Goal: Navigation & Orientation: Find specific page/section

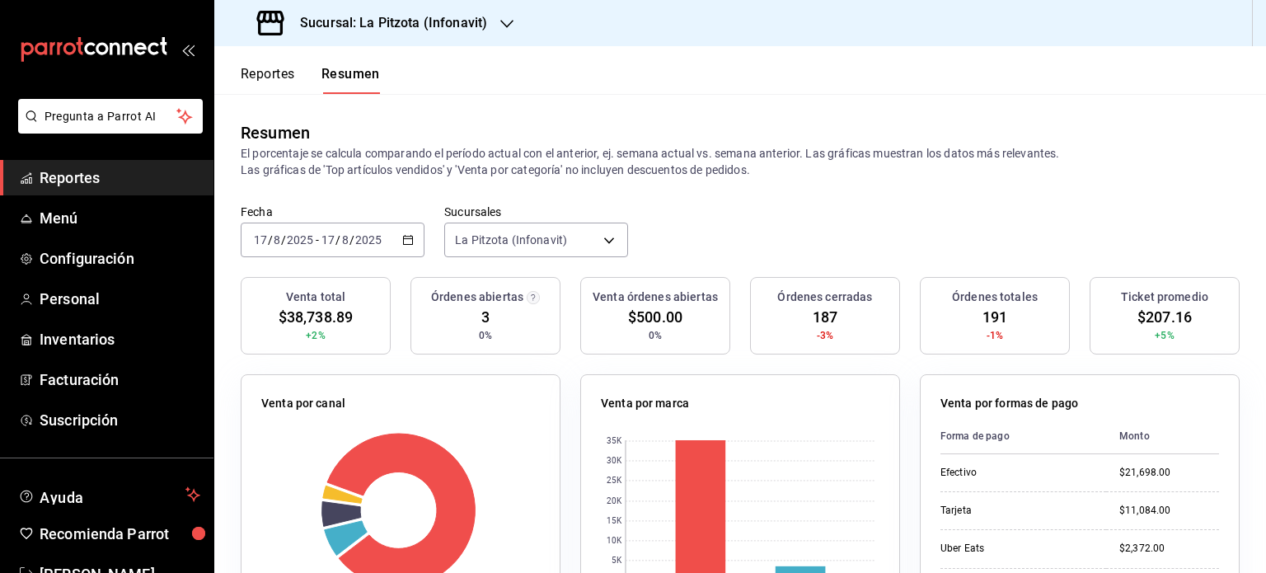
click at [129, 45] on icon "mailbox folders" at bounding box center [94, 49] width 148 height 25
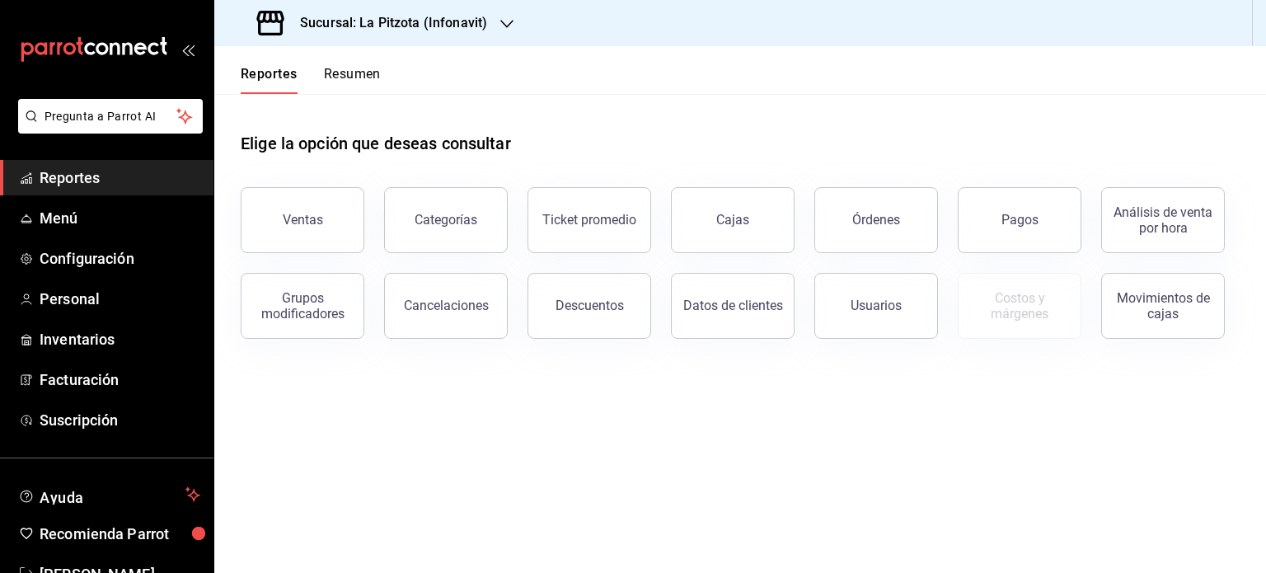
click at [129, 45] on icon "mailbox folders" at bounding box center [94, 49] width 148 height 25
